Goal: Transaction & Acquisition: Purchase product/service

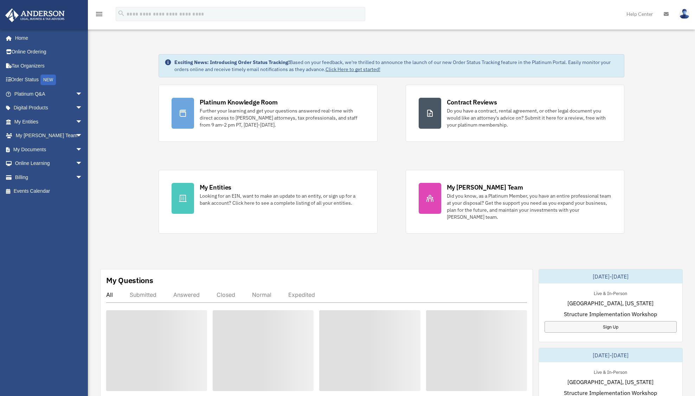
click at [399, 249] on div "Exciting News: Introducing Order Status Tracking! Based on your feedback, we're…" at bounding box center [392, 356] width 618 height 639
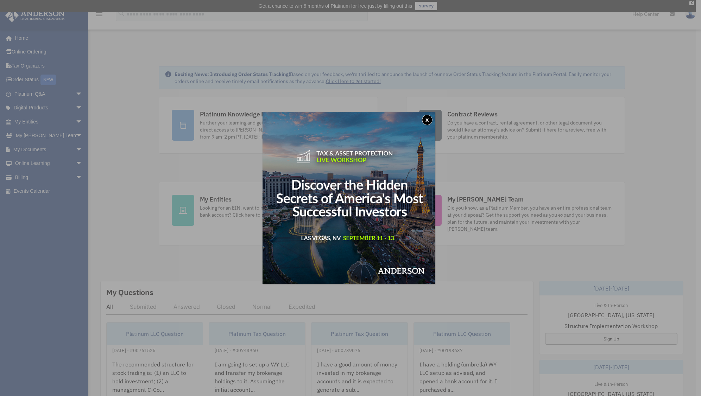
click at [429, 119] on button "x" at bounding box center [427, 120] width 11 height 11
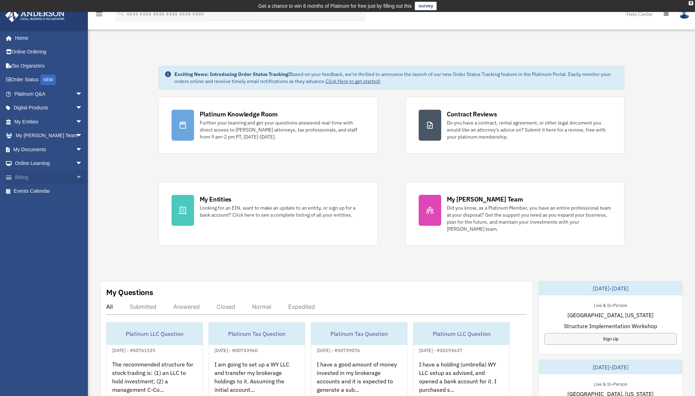
click at [21, 176] on link "Billing arrow_drop_down" at bounding box center [49, 177] width 88 height 14
click at [76, 180] on span "arrow_drop_down" at bounding box center [83, 177] width 14 height 14
click at [52, 190] on link "$ Open Invoices" at bounding box center [51, 191] width 83 height 14
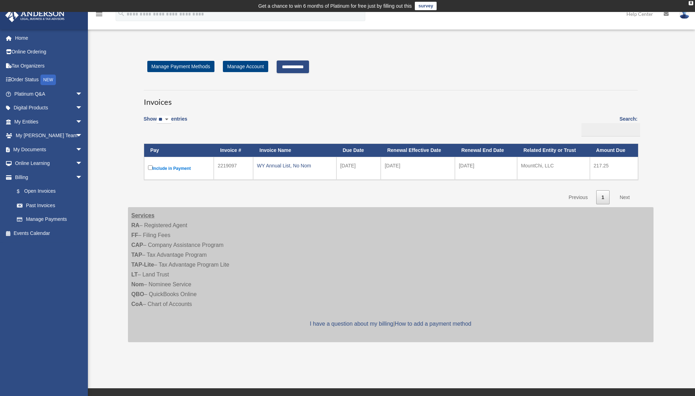
click at [303, 65] on input "**********" at bounding box center [293, 66] width 32 height 13
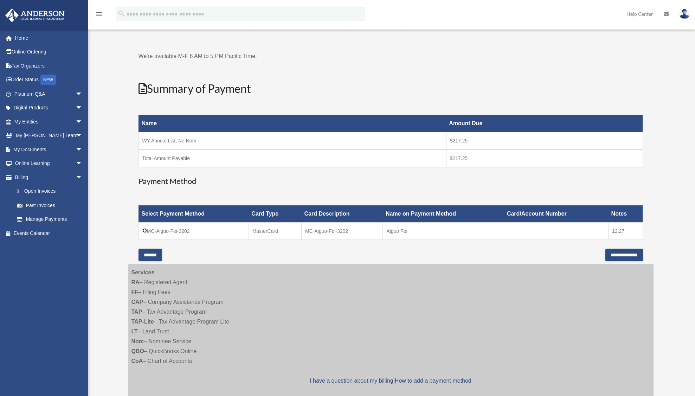
scroll to position [127, 0]
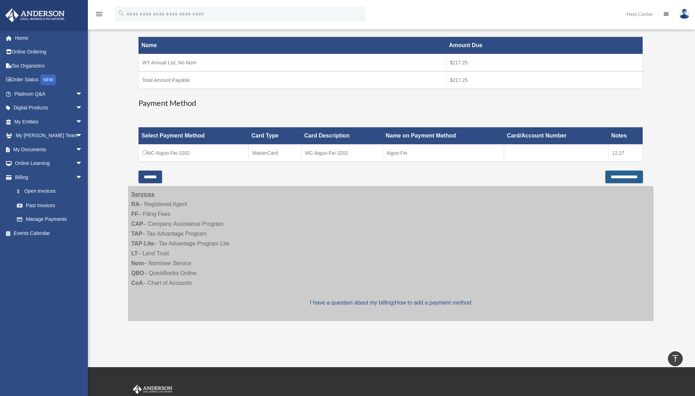
click at [613, 177] on input "**********" at bounding box center [625, 177] width 38 height 13
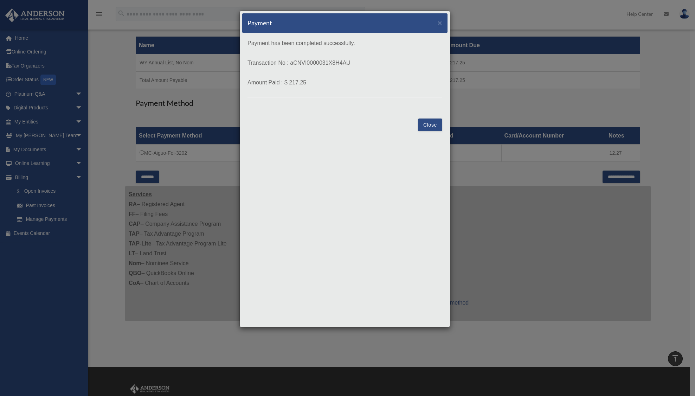
click at [434, 125] on button "Close" at bounding box center [430, 125] width 24 height 13
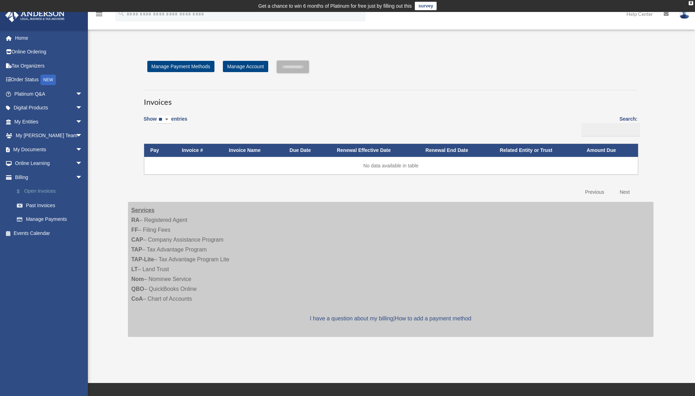
click at [42, 192] on link "$ Open Invoices" at bounding box center [51, 191] width 83 height 14
click at [43, 190] on link "$ Open Invoices" at bounding box center [51, 191] width 83 height 14
click at [42, 205] on link "Past Invoices" at bounding box center [51, 205] width 83 height 14
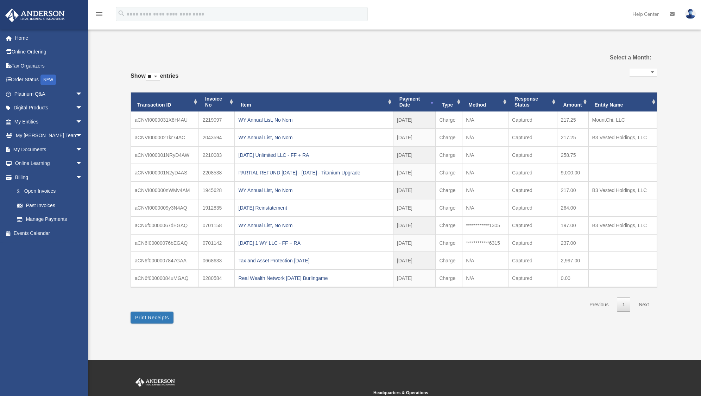
select select
